Goal: Transaction & Acquisition: Download file/media

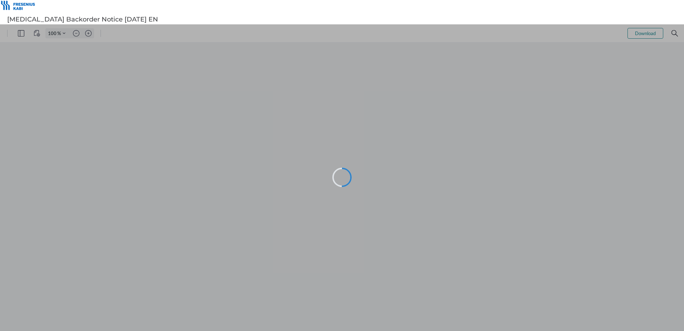
type input "101"
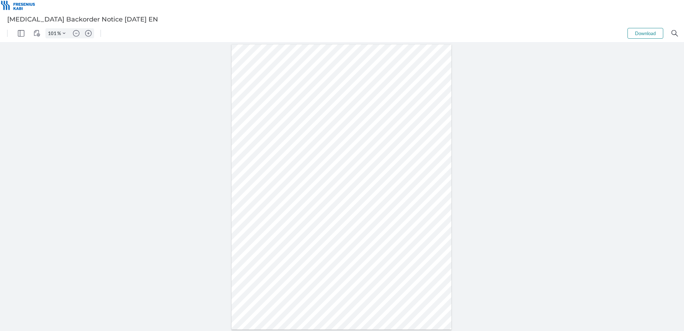
drag, startPoint x: 318, startPoint y: 139, endPoint x: 318, endPoint y: 143, distance: 4.4
click at [318, 139] on div at bounding box center [341, 186] width 220 height 285
click at [639, 35] on button "Download" at bounding box center [645, 33] width 36 height 11
drag, startPoint x: 285, startPoint y: 170, endPoint x: 264, endPoint y: 167, distance: 21.2
click at [264, 167] on div at bounding box center [341, 187] width 223 height 288
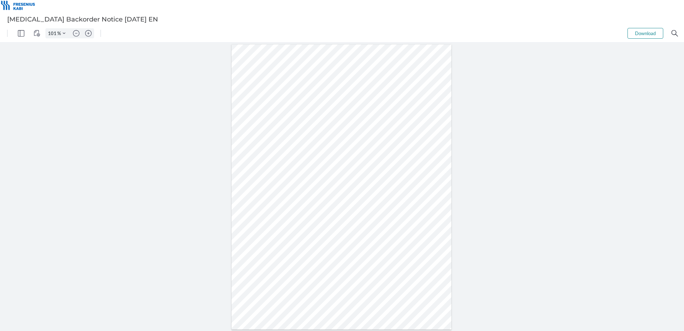
click at [278, 169] on div at bounding box center [341, 186] width 220 height 285
drag, startPoint x: 270, startPoint y: 171, endPoint x: 277, endPoint y: 171, distance: 6.4
click at [277, 171] on div at bounding box center [341, 186] width 220 height 285
drag, startPoint x: 283, startPoint y: 171, endPoint x: 271, endPoint y: 168, distance: 12.4
click at [271, 168] on div at bounding box center [341, 186] width 220 height 285
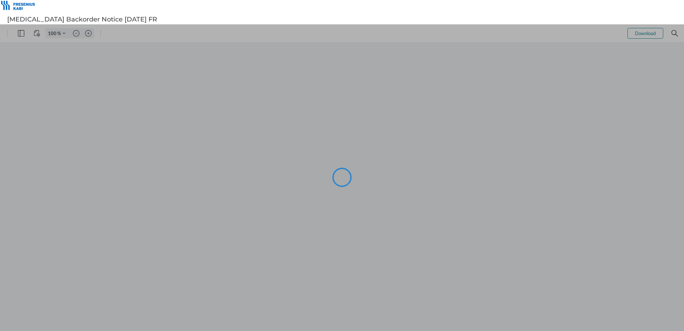
type input "101"
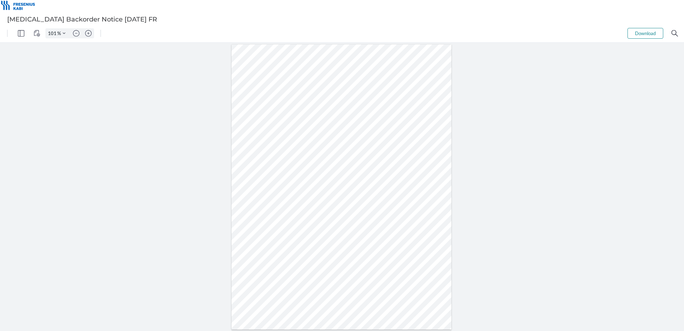
click at [639, 35] on button "Download" at bounding box center [645, 33] width 36 height 11
